Goal: Find contact information: Find contact information

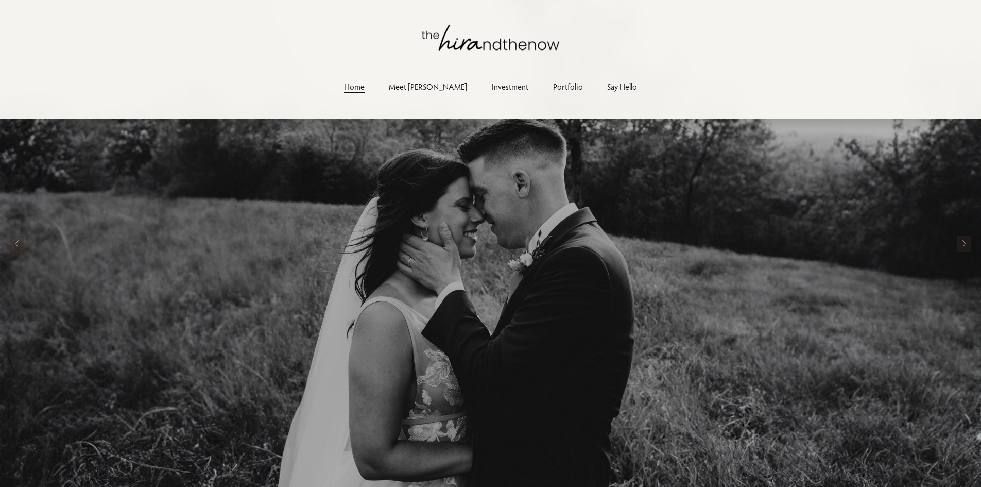
click at [432, 84] on link "Meet [PERSON_NAME]" at bounding box center [428, 87] width 78 height 14
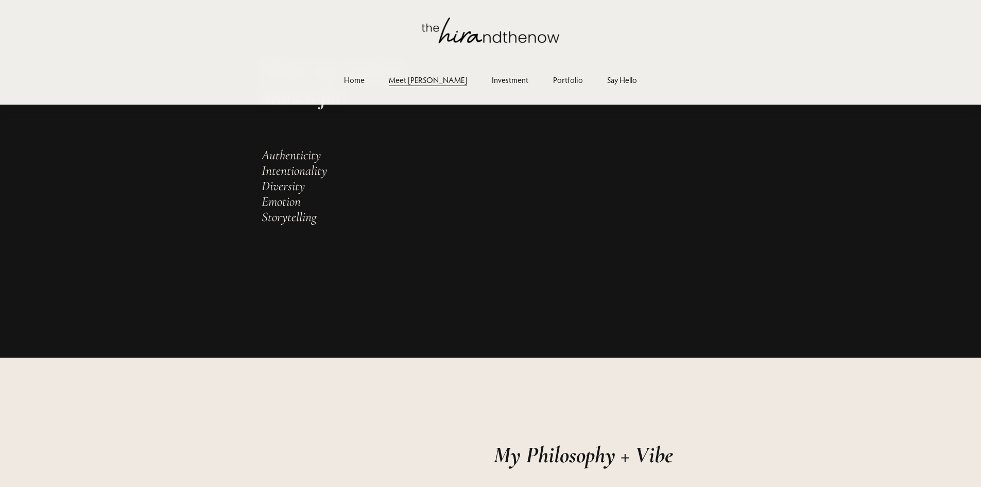
scroll to position [375, 0]
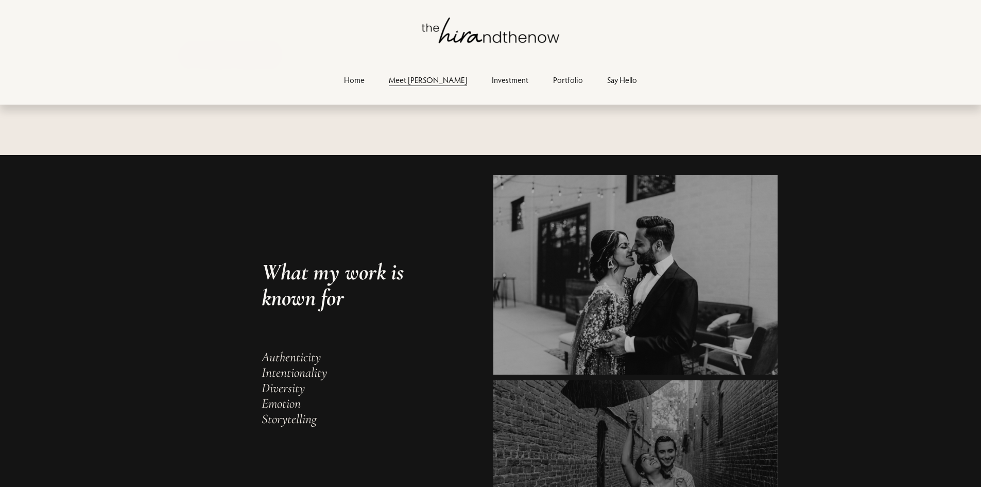
click at [553, 78] on link "Portfolio" at bounding box center [568, 80] width 30 height 14
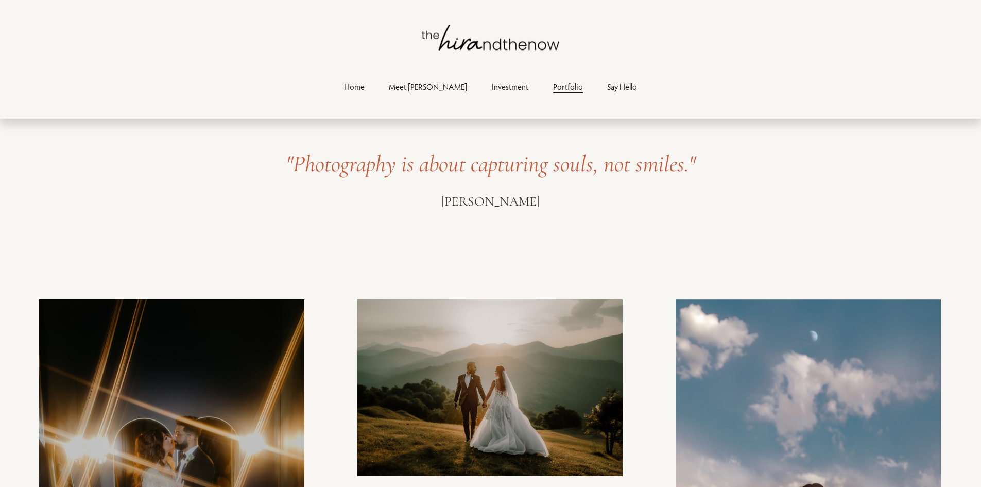
click at [607, 93] on link "Say Hello" at bounding box center [622, 87] width 30 height 14
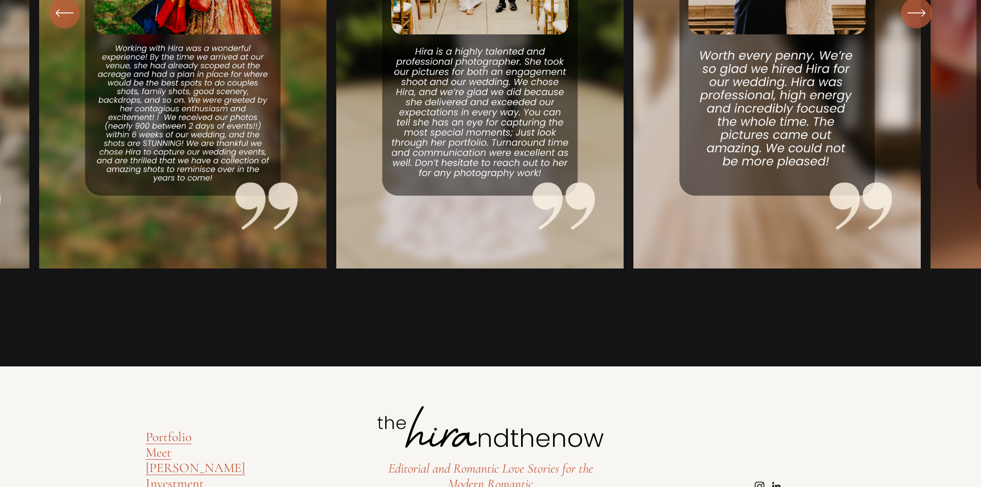
scroll to position [2036, 0]
